Goal: Task Accomplishment & Management: Use online tool/utility

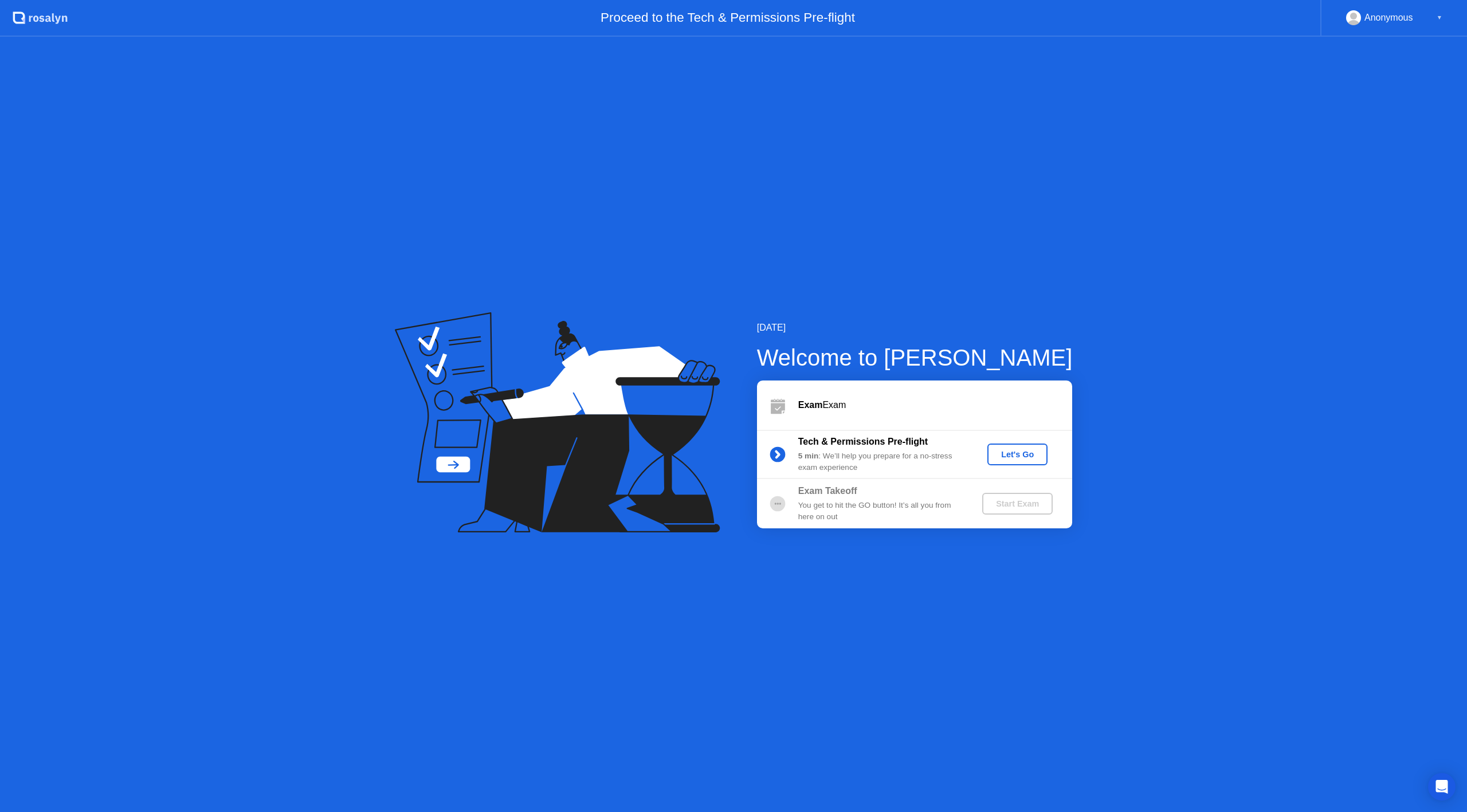
click at [1022, 454] on div "Let's Go" at bounding box center [1017, 454] width 51 height 9
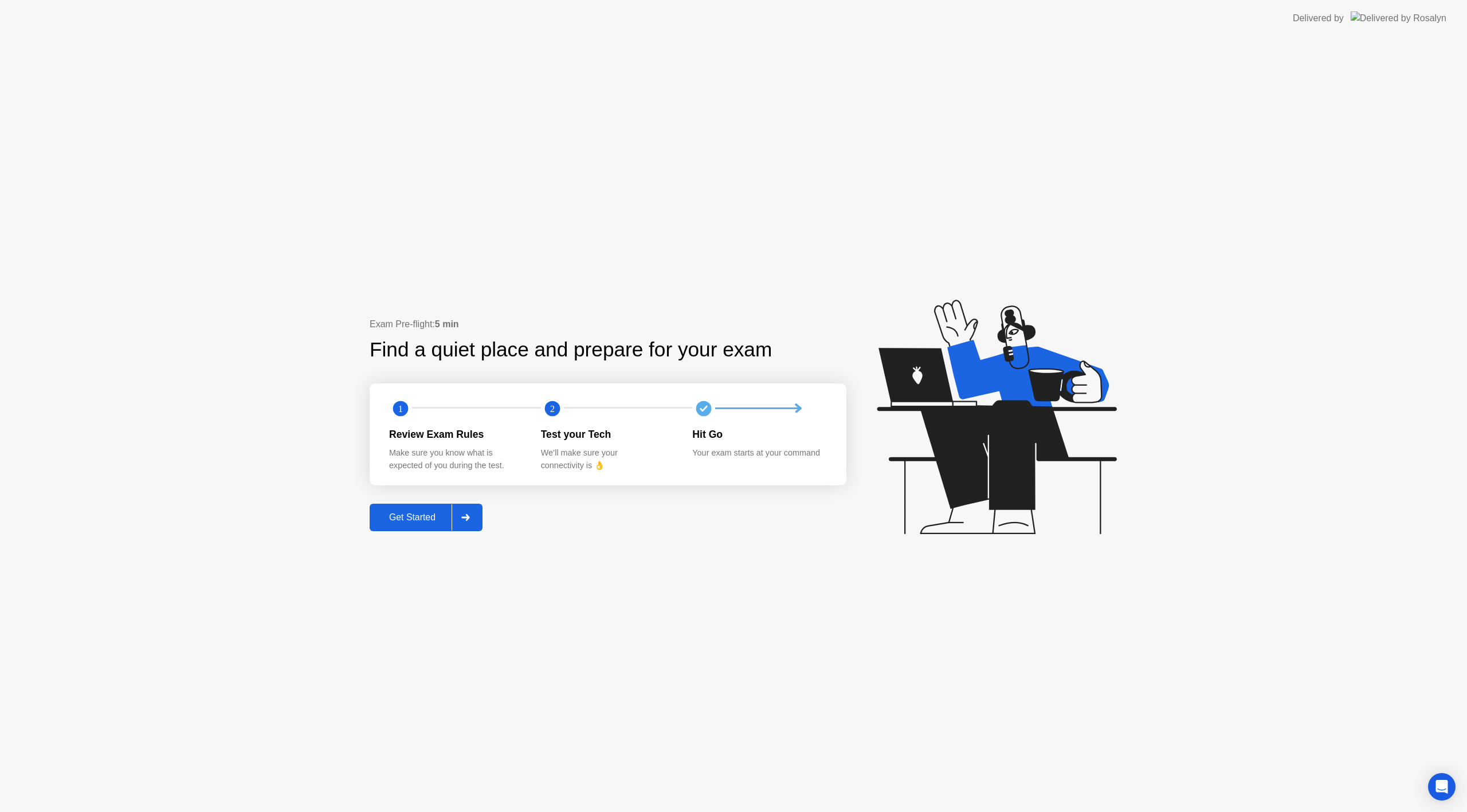
click at [407, 508] on button "Get Started" at bounding box center [426, 517] width 113 height 27
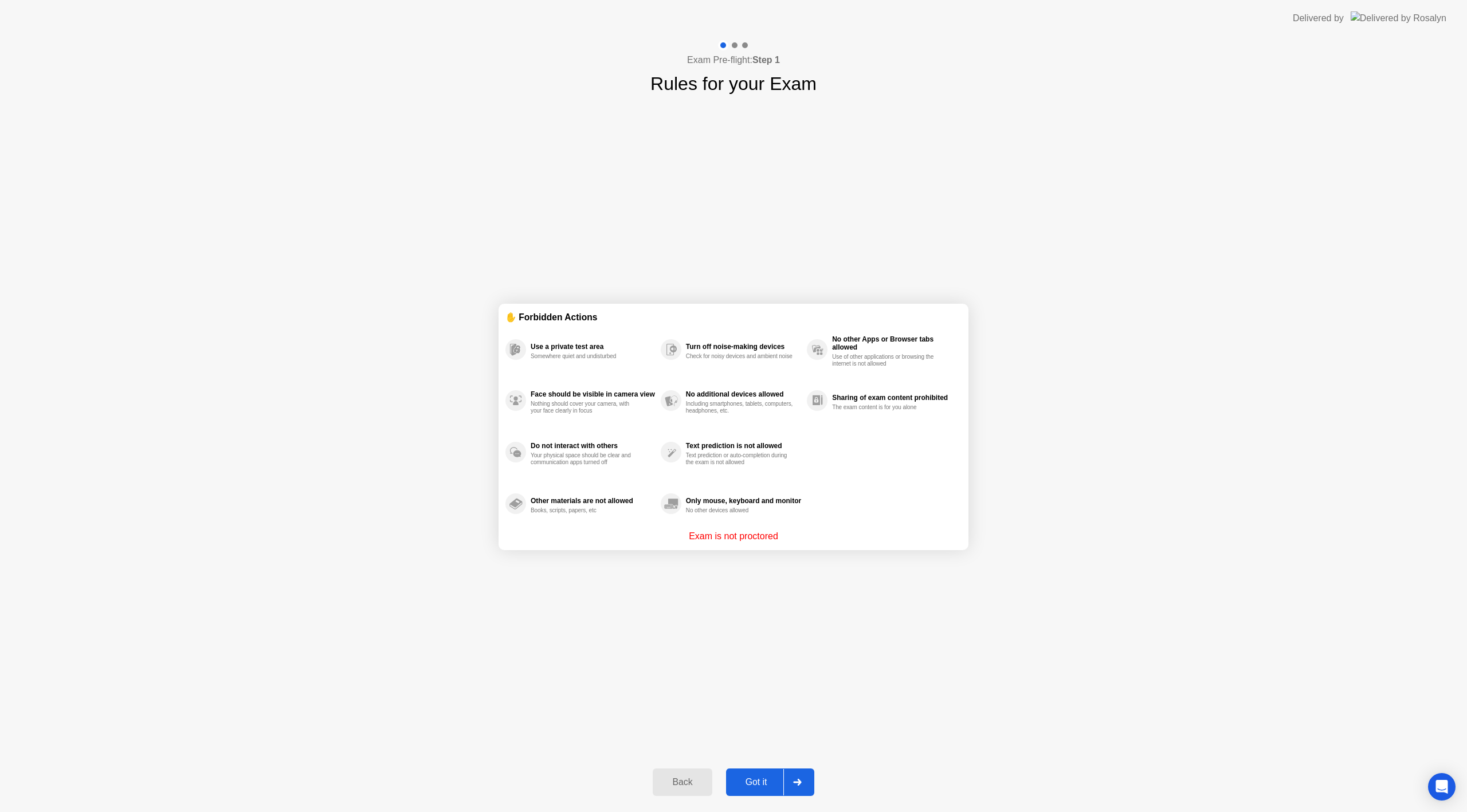
click at [774, 777] on div "Got it" at bounding box center [756, 782] width 54 height 10
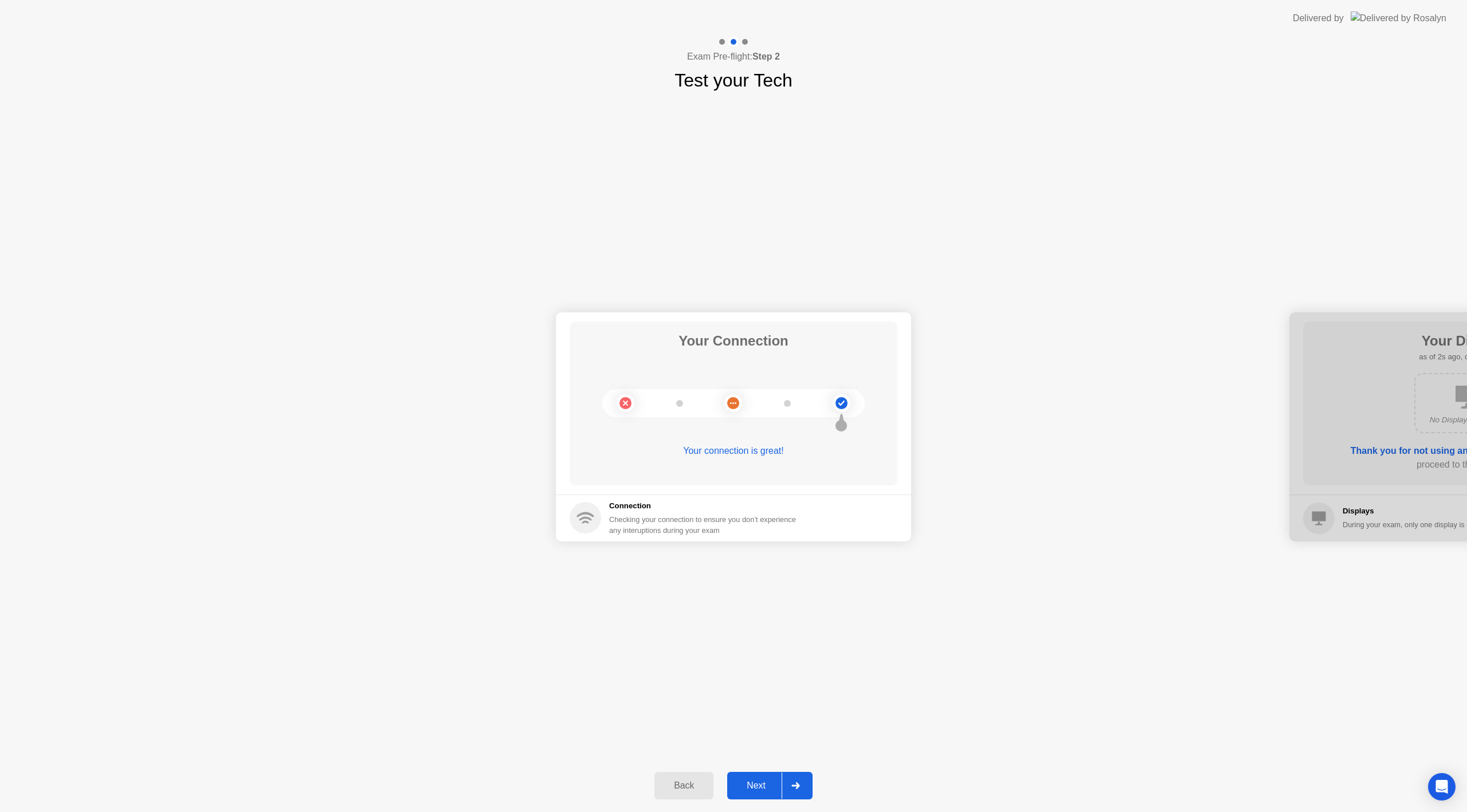
click at [766, 781] on div "Next" at bounding box center [756, 785] width 51 height 10
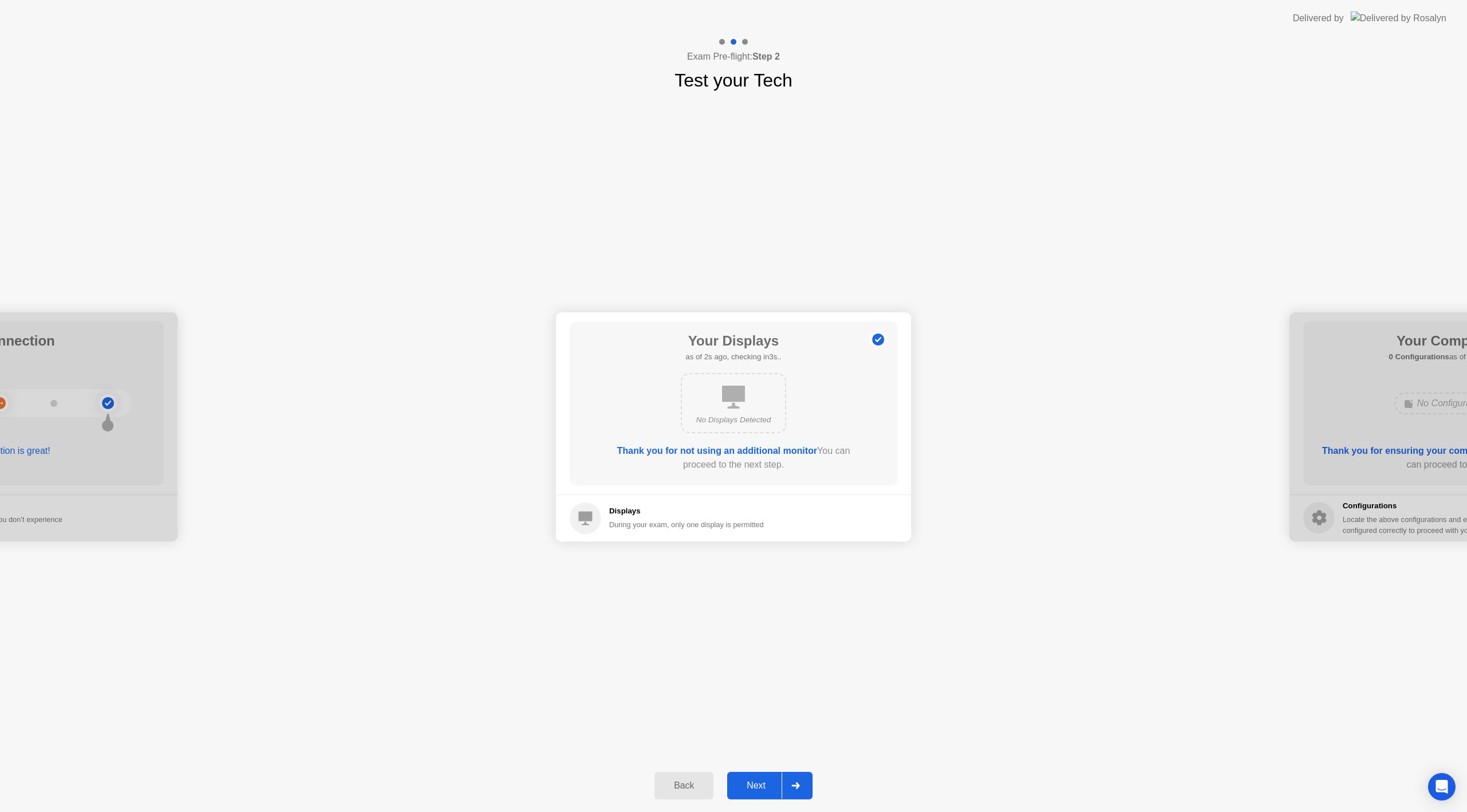
click at [766, 781] on div "Next" at bounding box center [756, 785] width 51 height 10
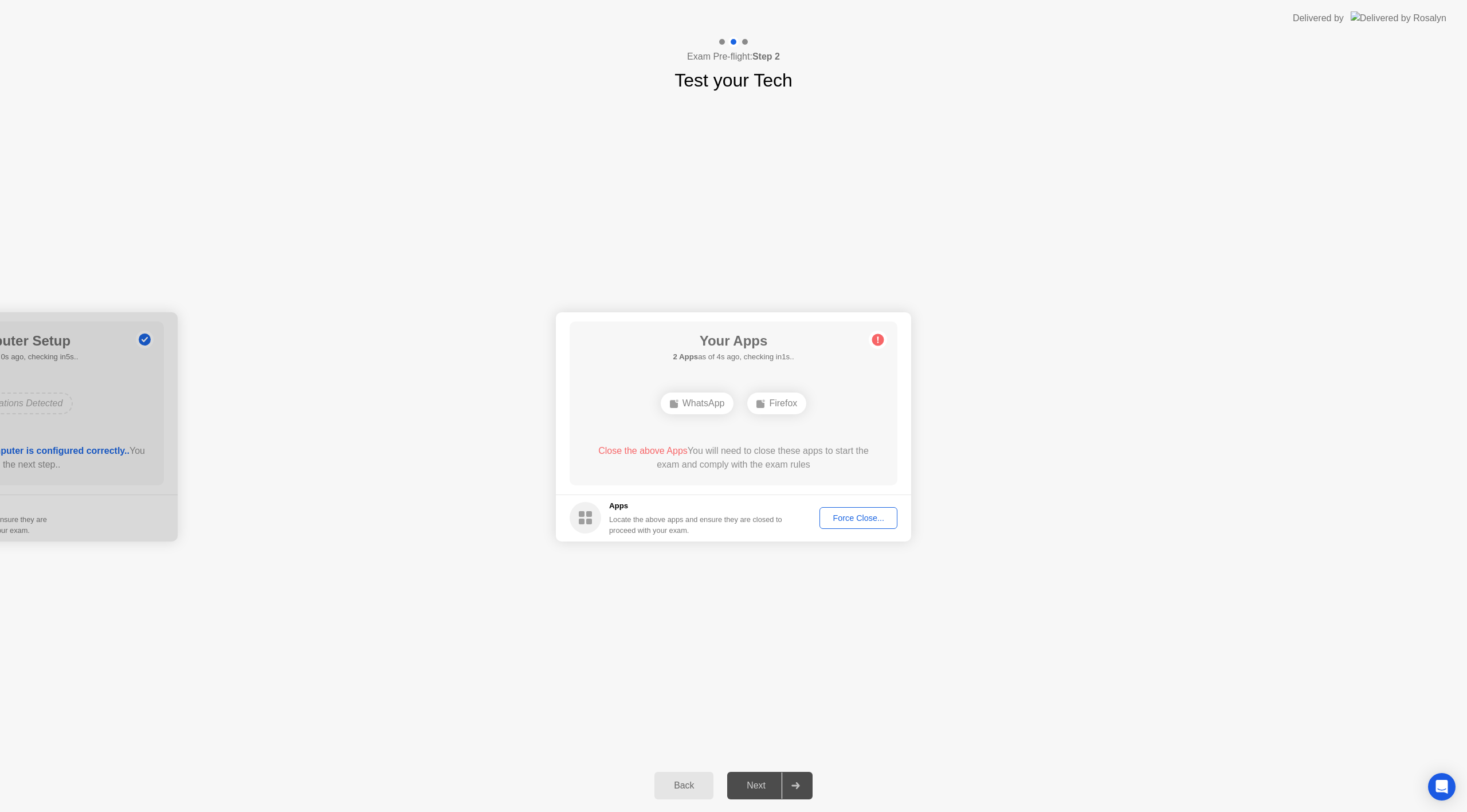
click at [849, 521] on div "Force Close..." at bounding box center [858, 517] width 70 height 9
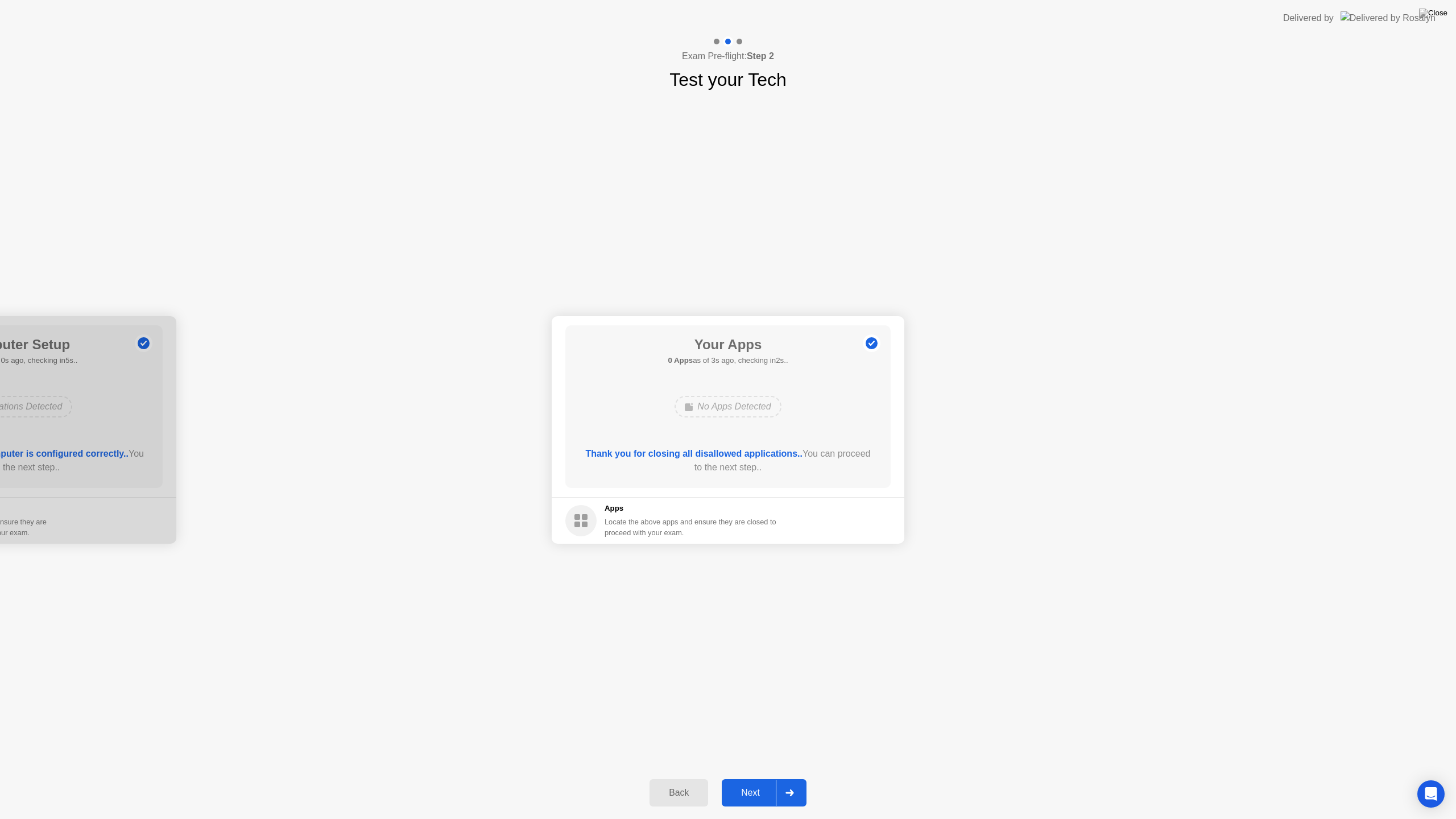
click at [765, 788] on div "Next" at bounding box center [750, 793] width 51 height 10
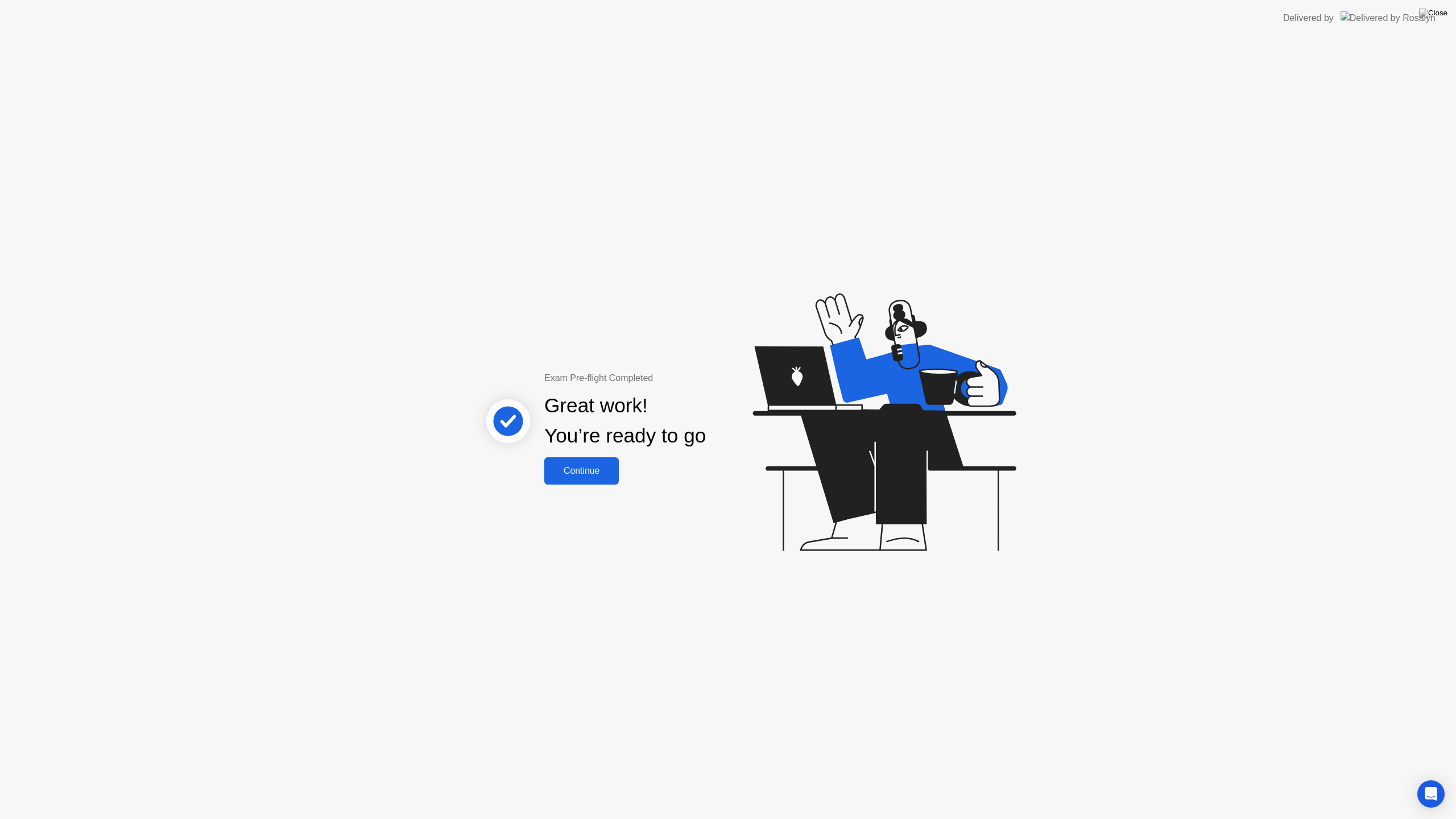
click at [591, 469] on div "Continue" at bounding box center [582, 471] width 68 height 10
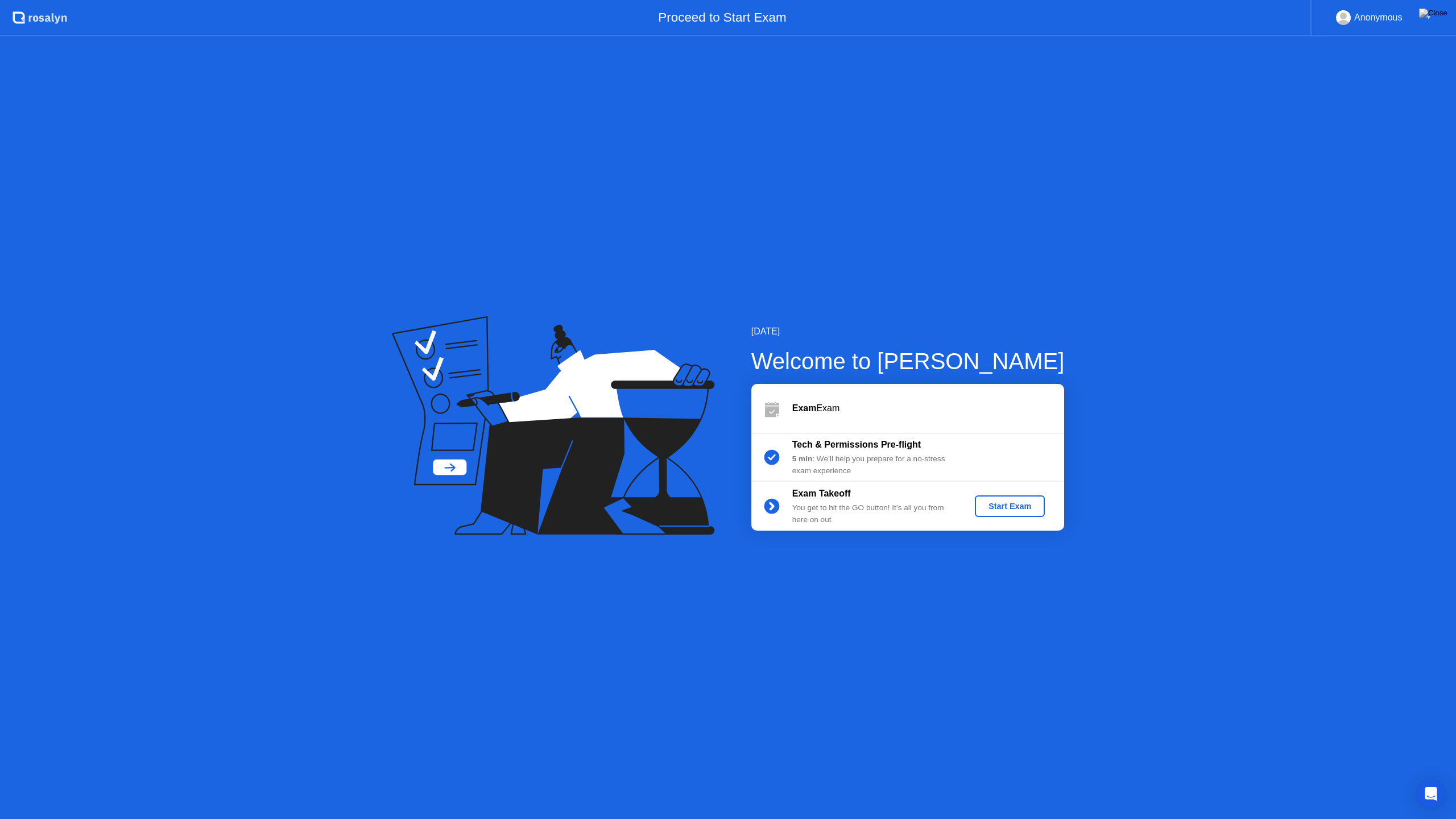
click at [1002, 509] on div "Start Exam" at bounding box center [1010, 506] width 61 height 9
